Goal: Task Accomplishment & Management: Use online tool/utility

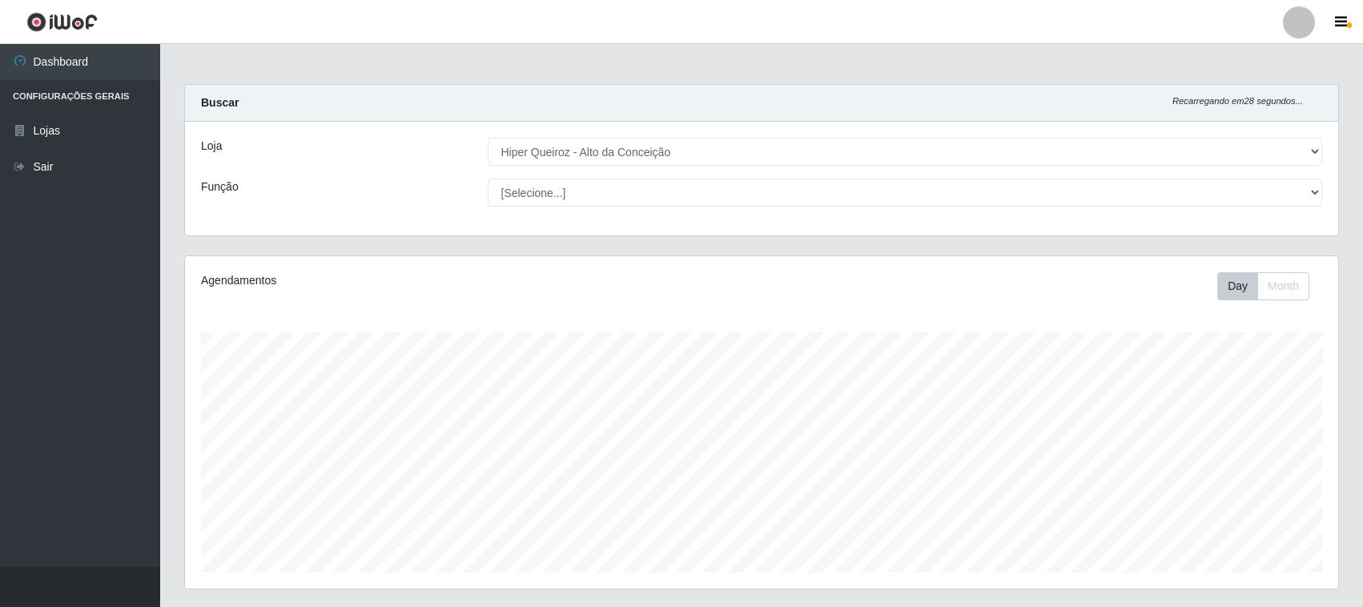
select select "515"
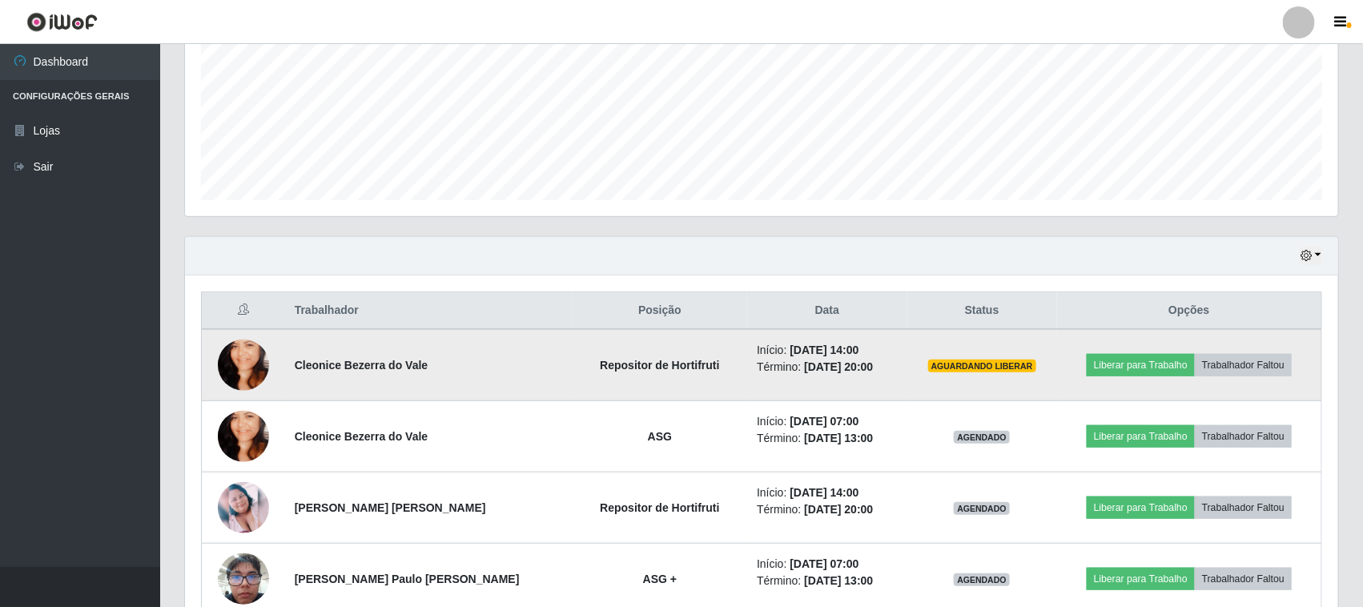
scroll to position [333, 1153]
click at [1106, 368] on button "Liberar para Trabalho" at bounding box center [1141, 365] width 108 height 22
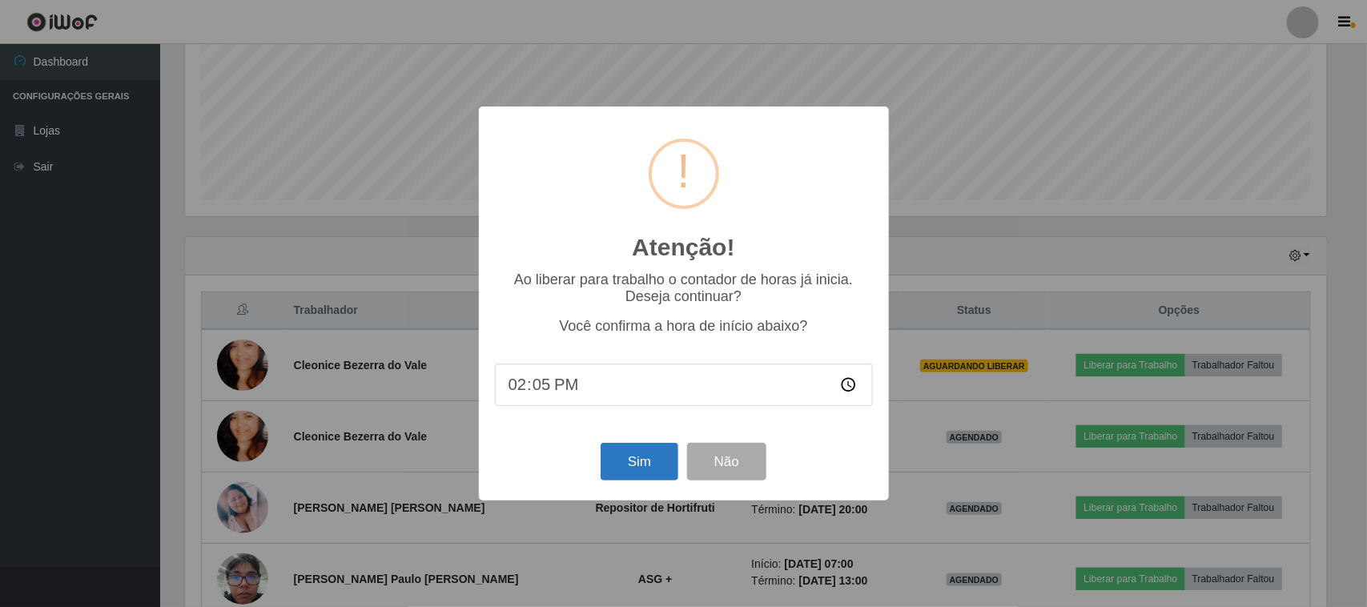
type input "14:58"
type input "14:57"
click at [657, 469] on button "Sim" at bounding box center [640, 462] width 78 height 38
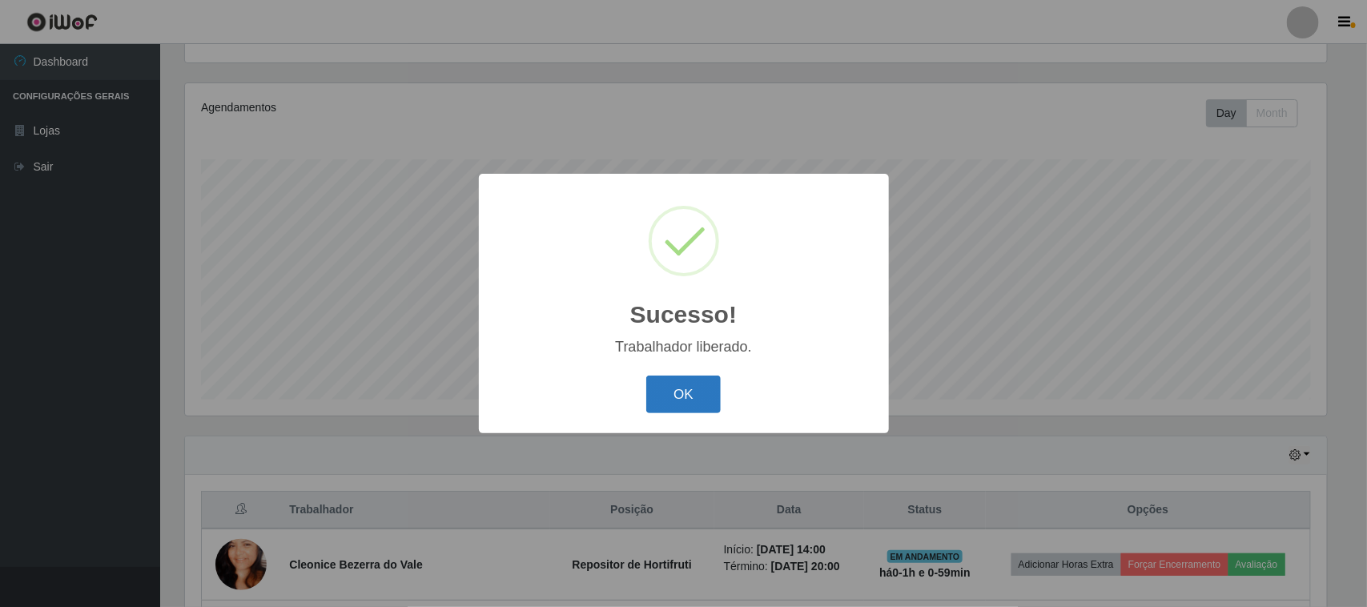
click at [694, 380] on button "OK" at bounding box center [683, 395] width 74 height 38
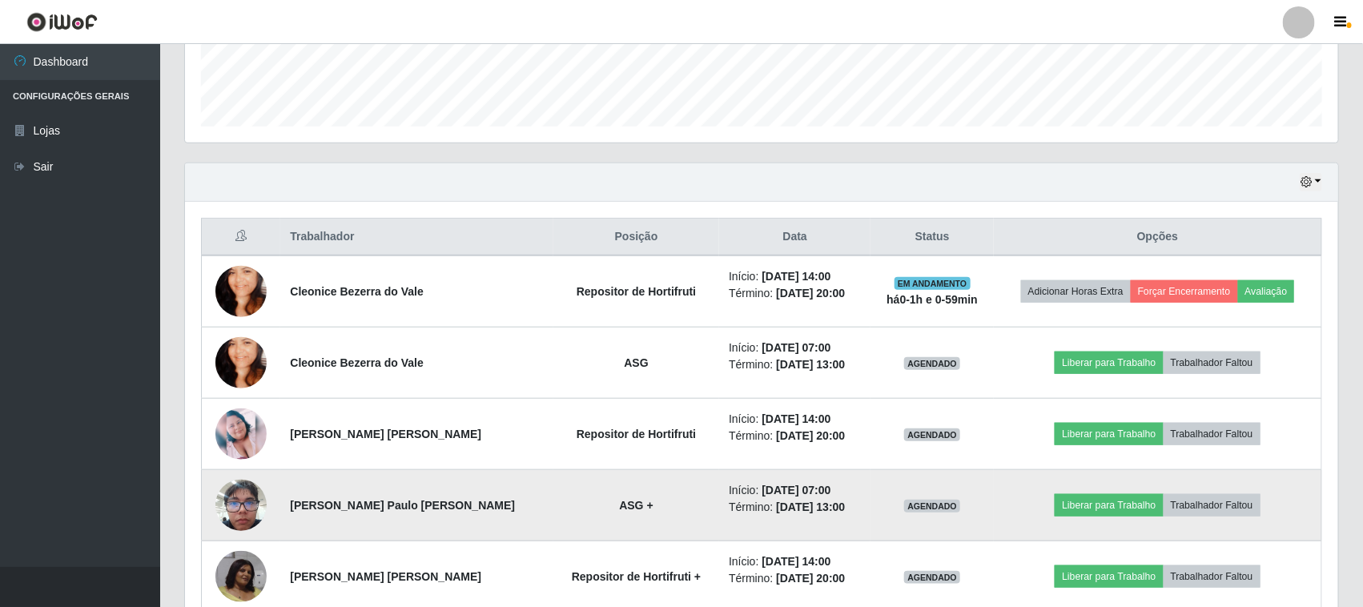
scroll to position [473, 0]
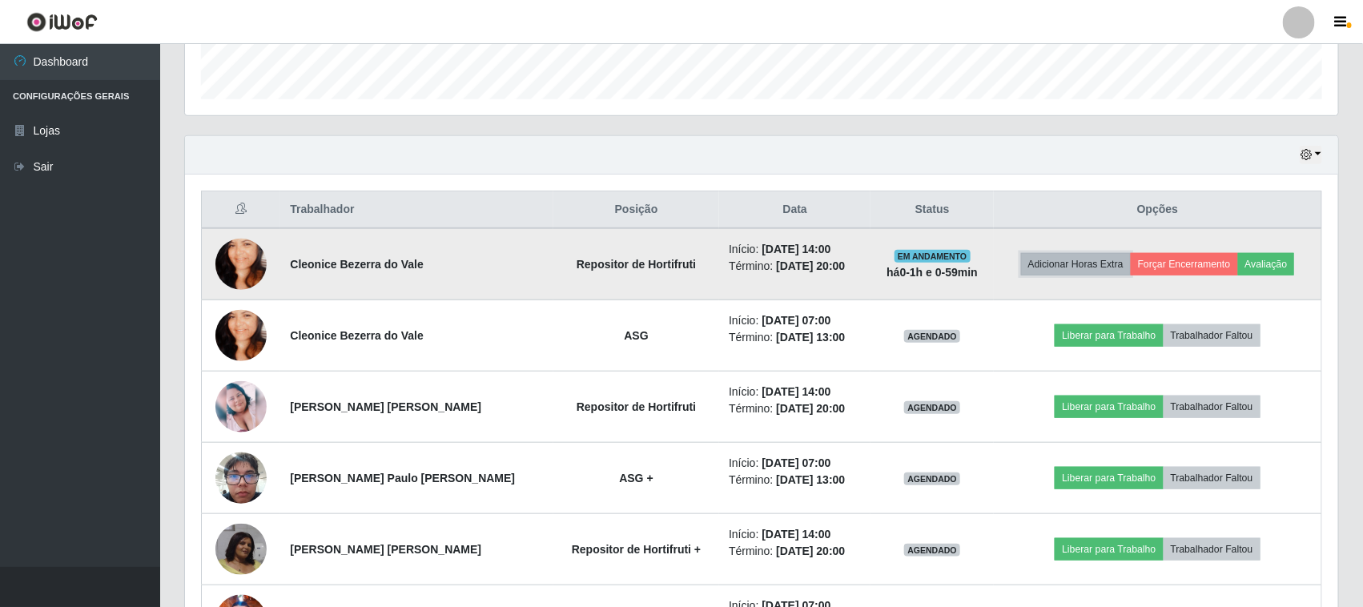
click at [1035, 267] on button "Adicionar Horas Extra" at bounding box center [1076, 264] width 110 height 22
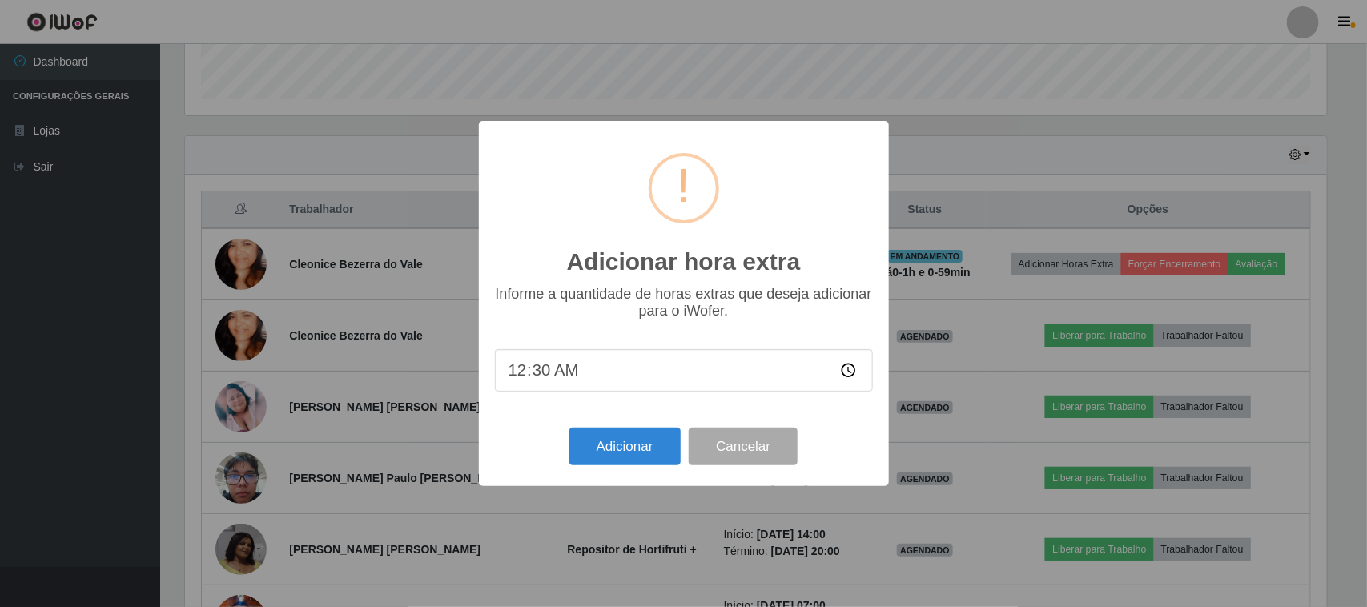
click at [851, 372] on input "00:30" at bounding box center [684, 370] width 378 height 42
click at [799, 140] on div "Adicionar hora extra ×" at bounding box center [684, 211] width 378 height 149
click at [722, 445] on button "Cancelar" at bounding box center [743, 447] width 109 height 38
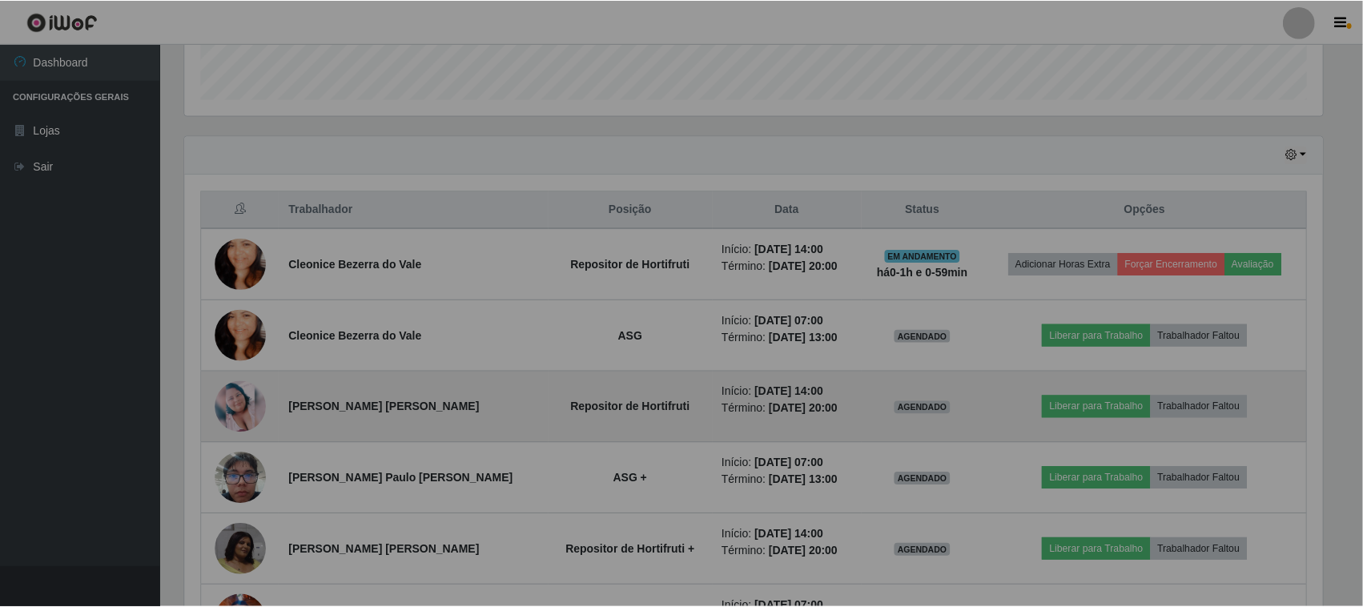
scroll to position [333, 1153]
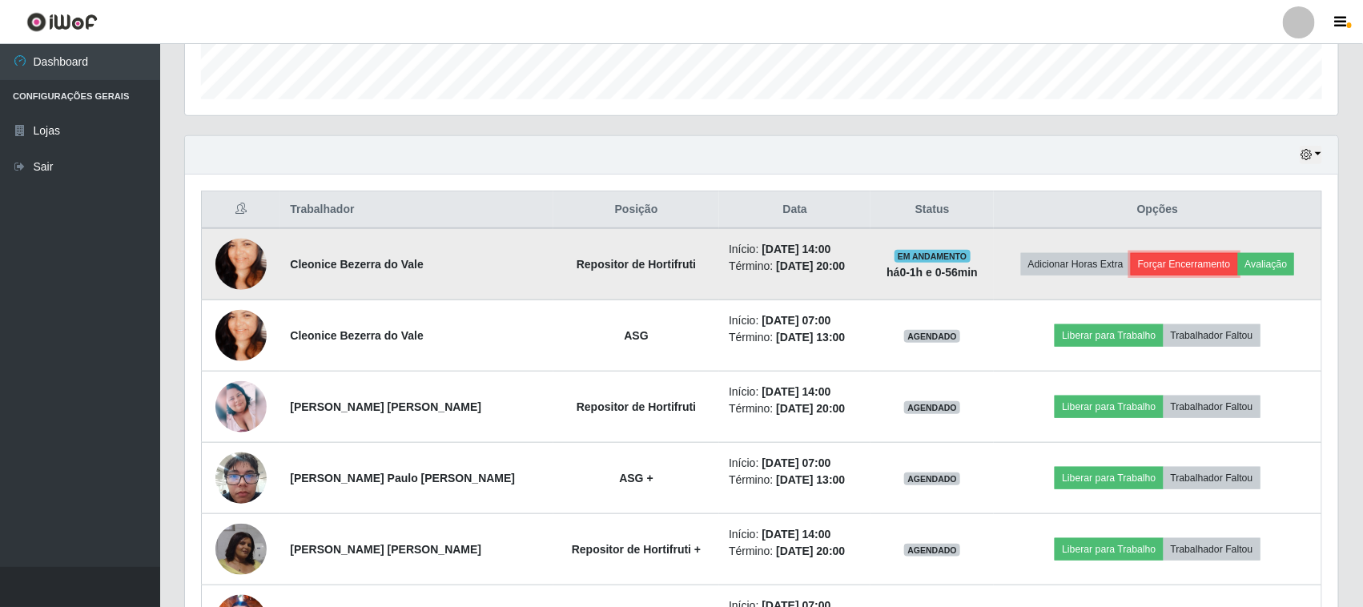
click at [1153, 269] on button "Forçar Encerramento" at bounding box center [1184, 264] width 107 height 22
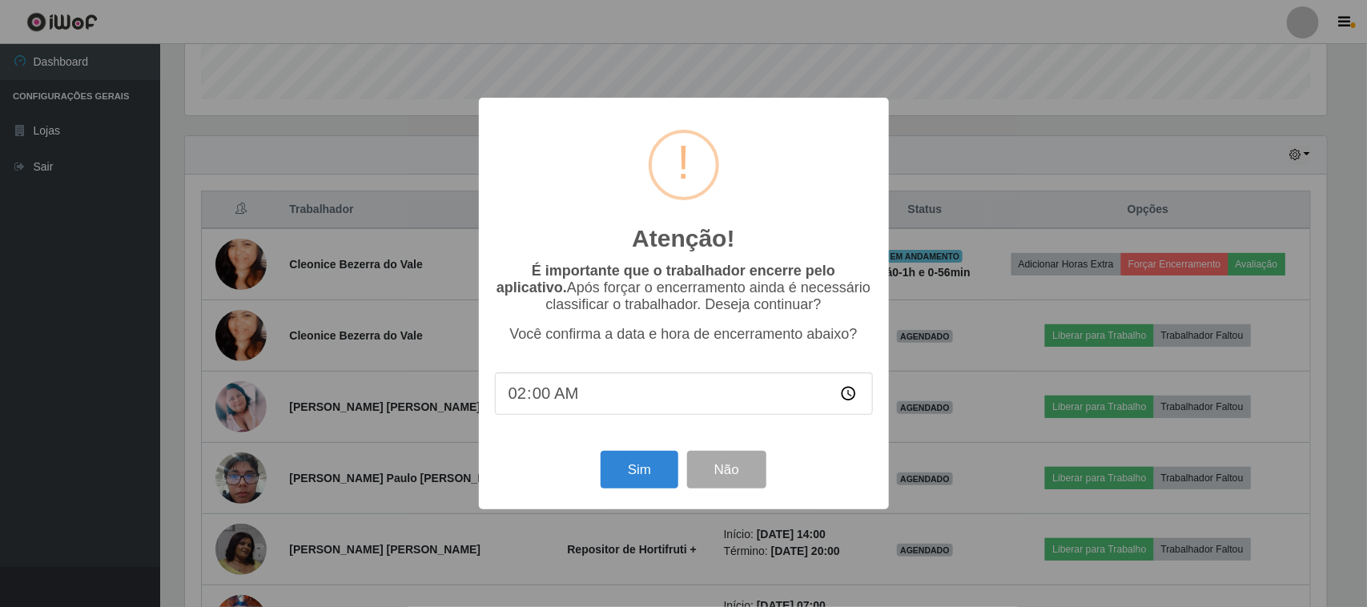
type input "21:00"
click at [741, 473] on button "Não" at bounding box center [726, 470] width 79 height 38
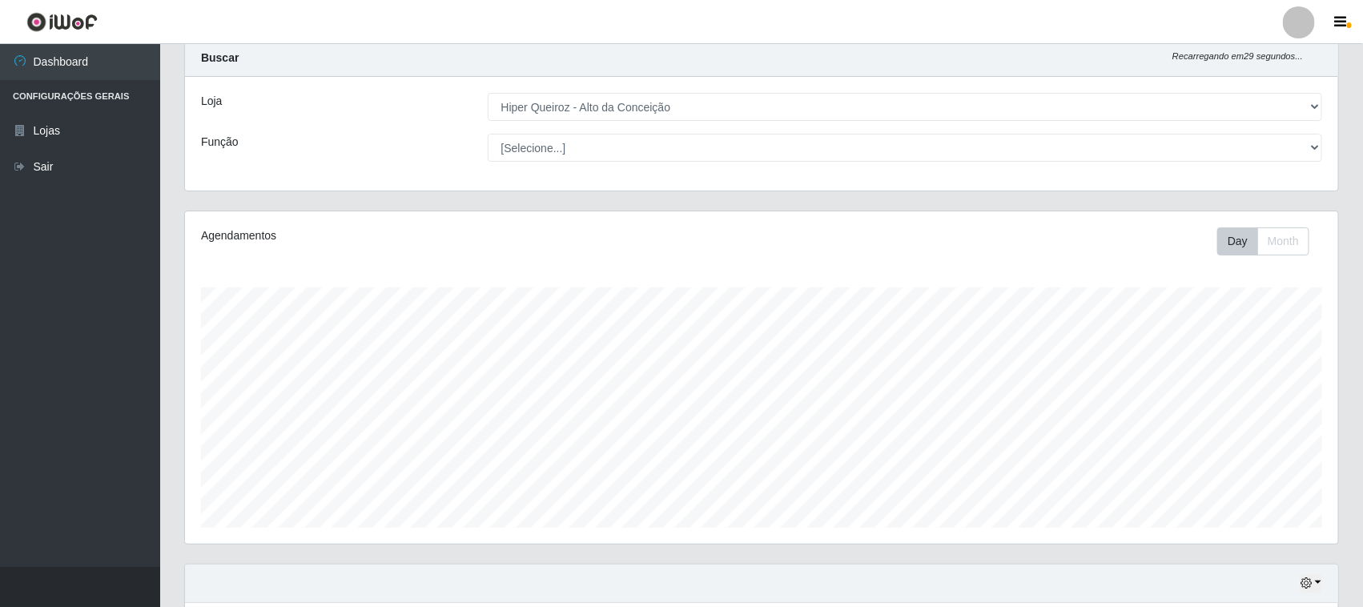
scroll to position [0, 0]
